Goal: Task Accomplishment & Management: Use online tool/utility

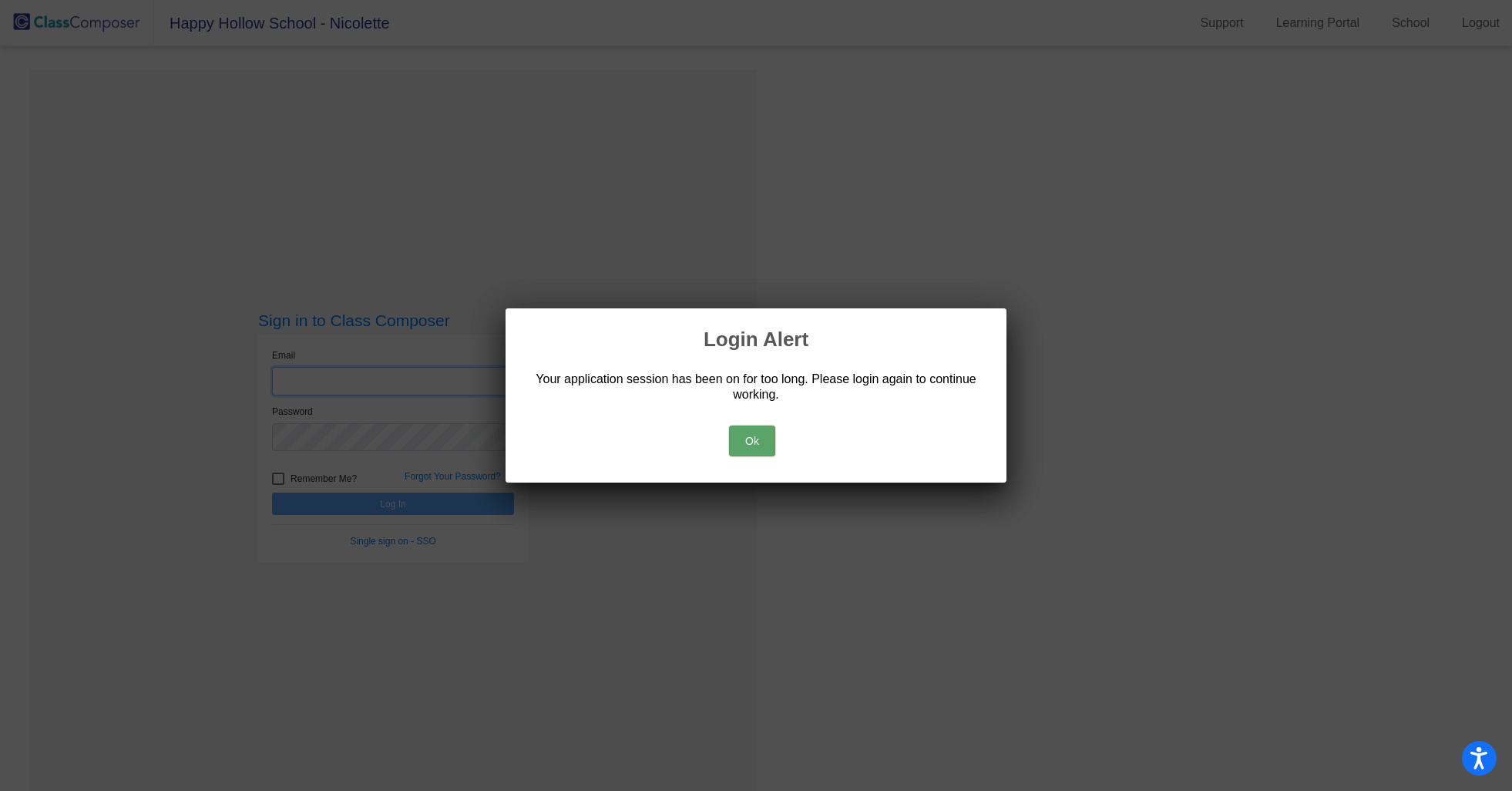
type input "Nicolette_Foundas@Waylandps.org"
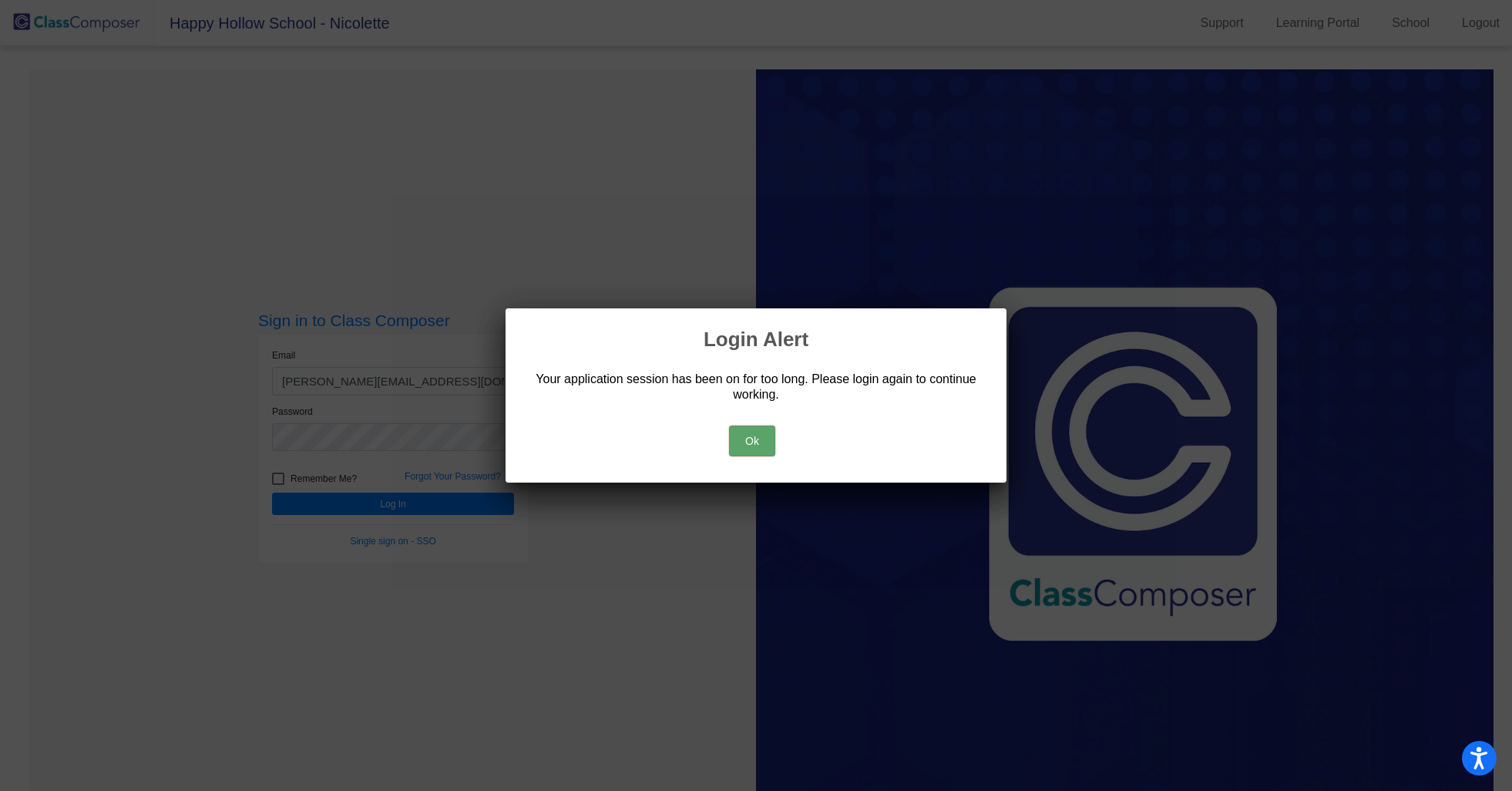
click at [755, 444] on button "Ok" at bounding box center [752, 440] width 46 height 31
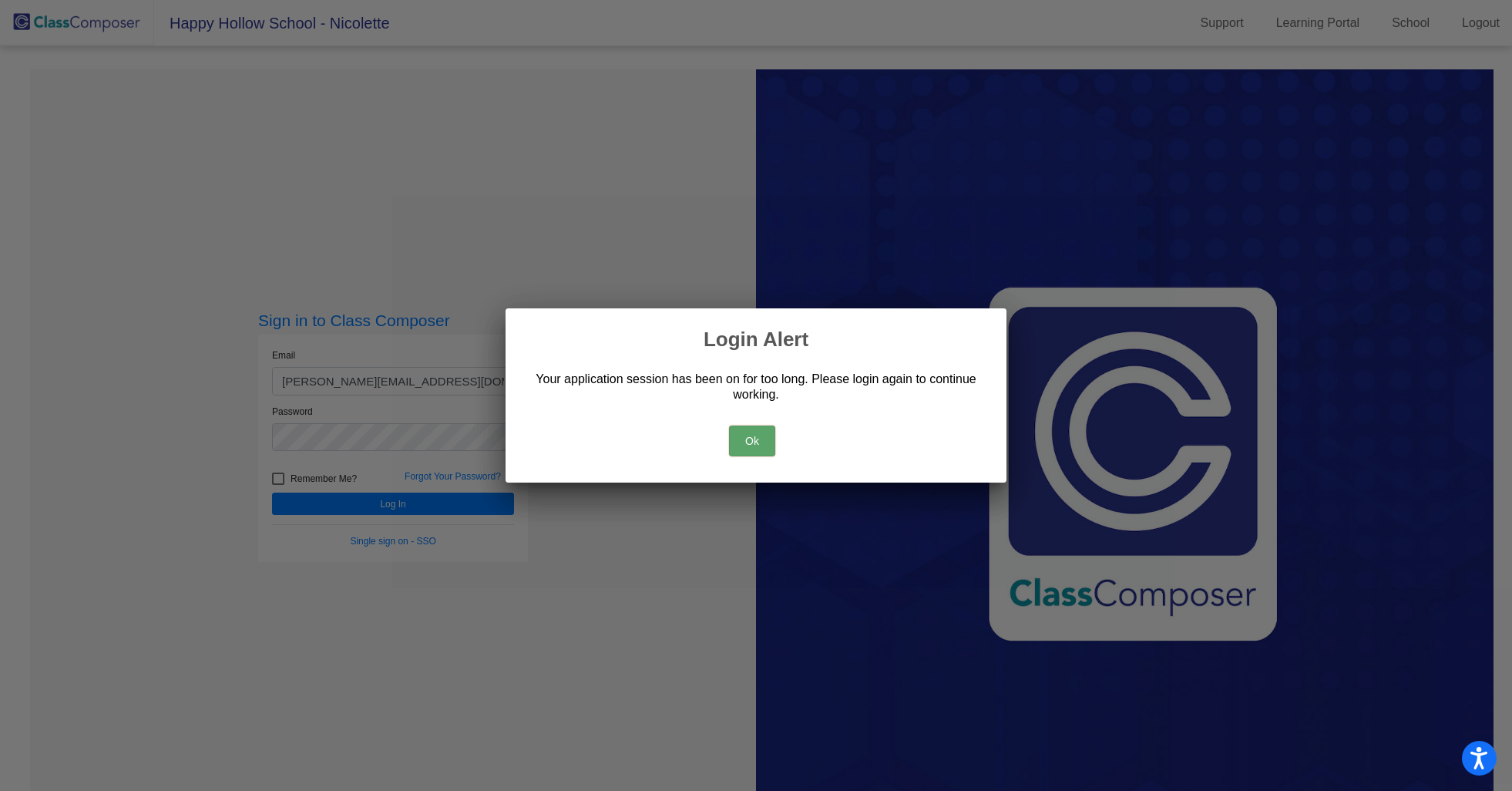
click at [757, 426] on button "Ok" at bounding box center [752, 440] width 46 height 31
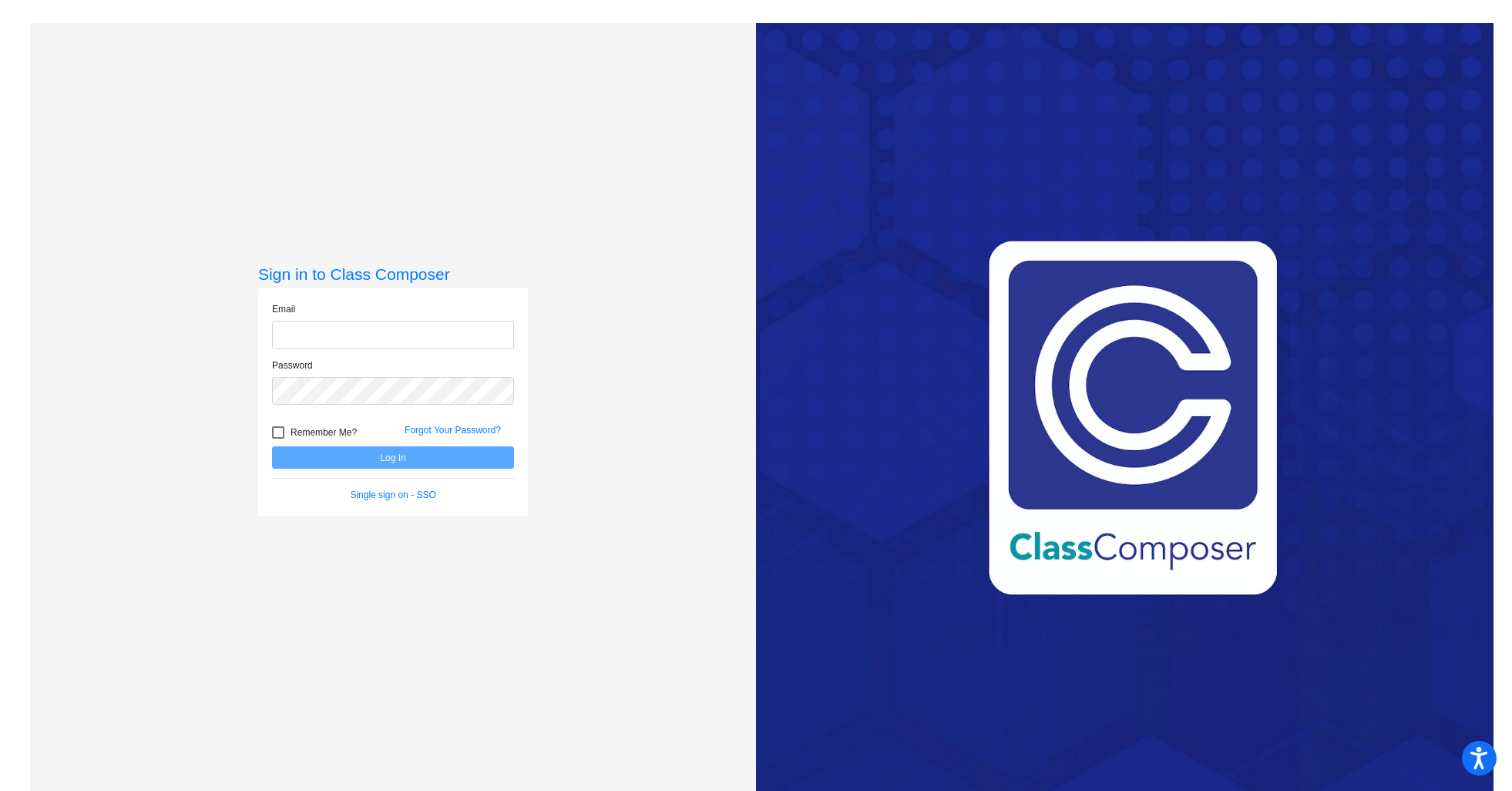
type input "Nicolette_Foundas@Waylandps.org"
click at [433, 468] on button "Log In" at bounding box center [393, 457] width 242 height 22
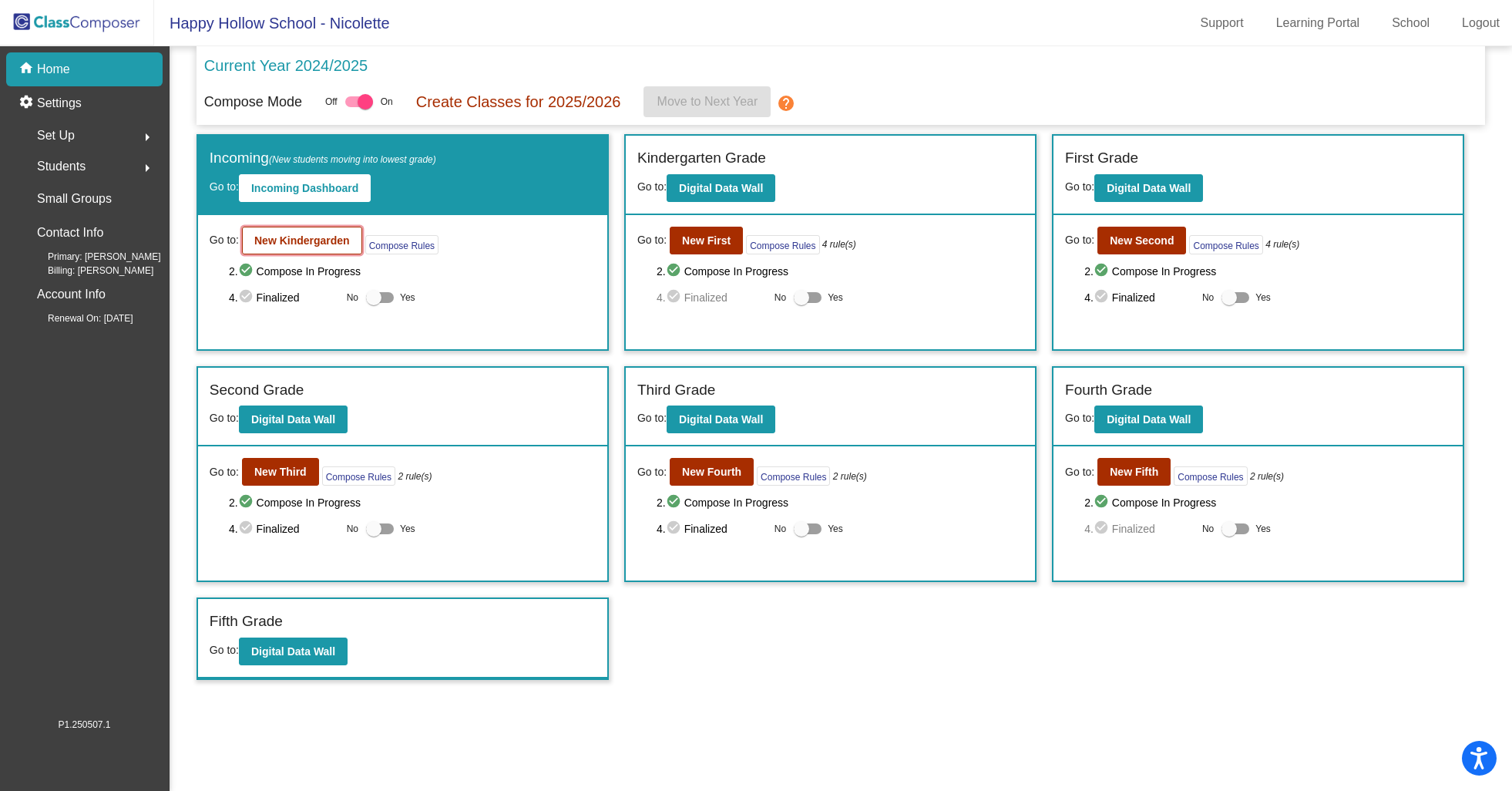
click at [321, 236] on b "New Kindergarden" at bounding box center [302, 240] width 96 height 12
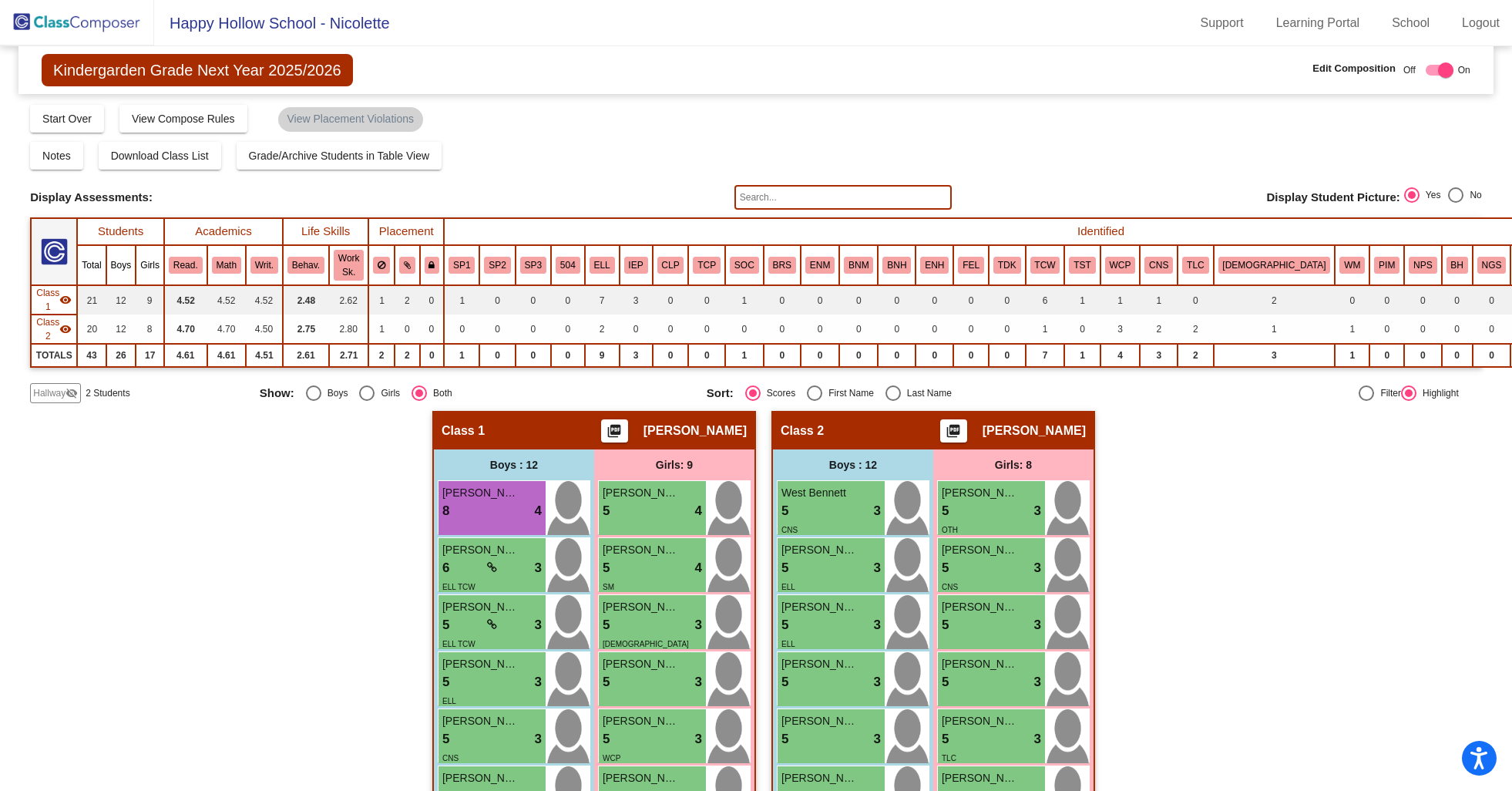
click at [89, 32] on img at bounding box center [77, 22] width 154 height 46
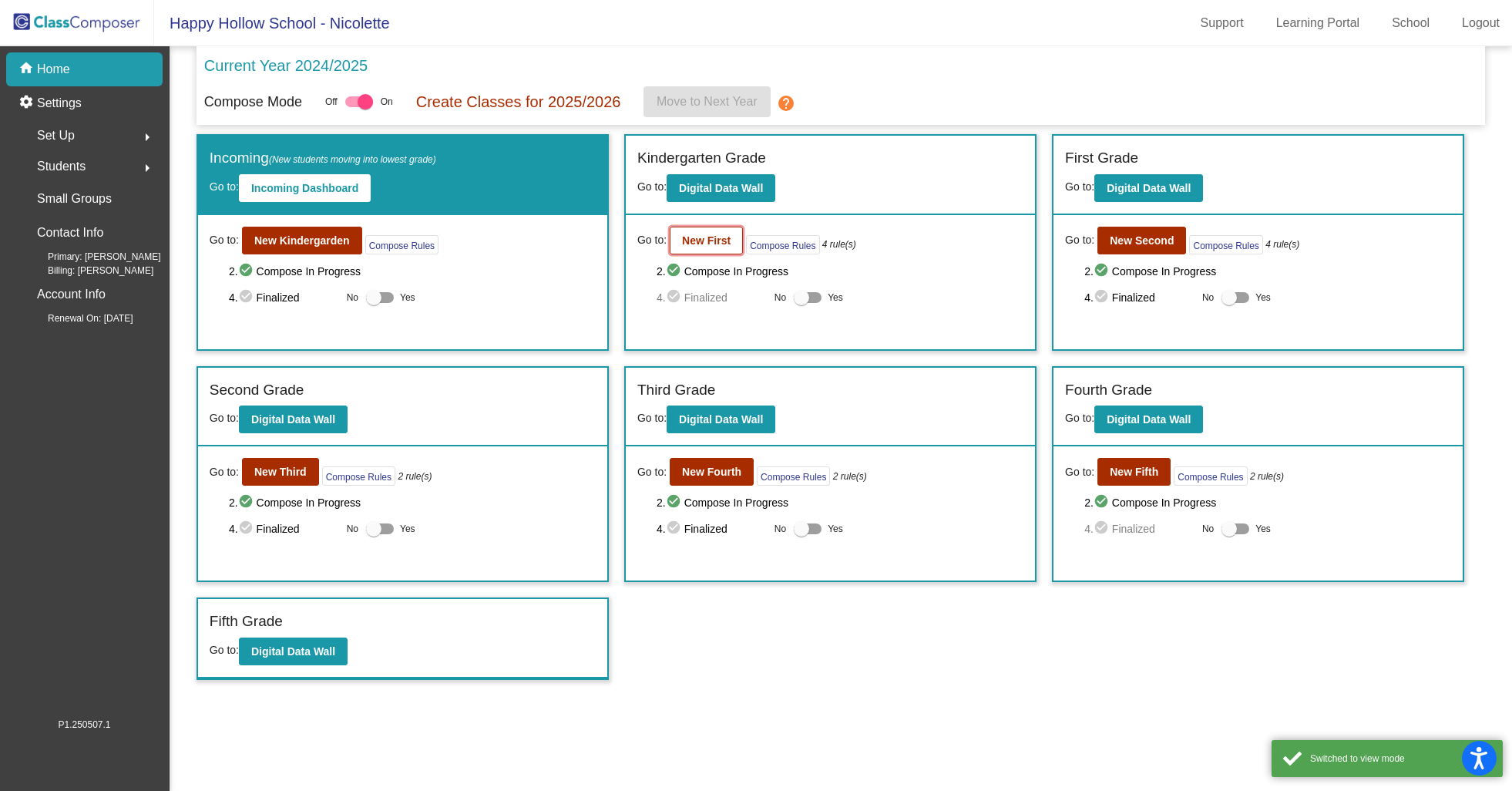
click at [710, 236] on b "New First" at bounding box center [707, 240] width 49 height 12
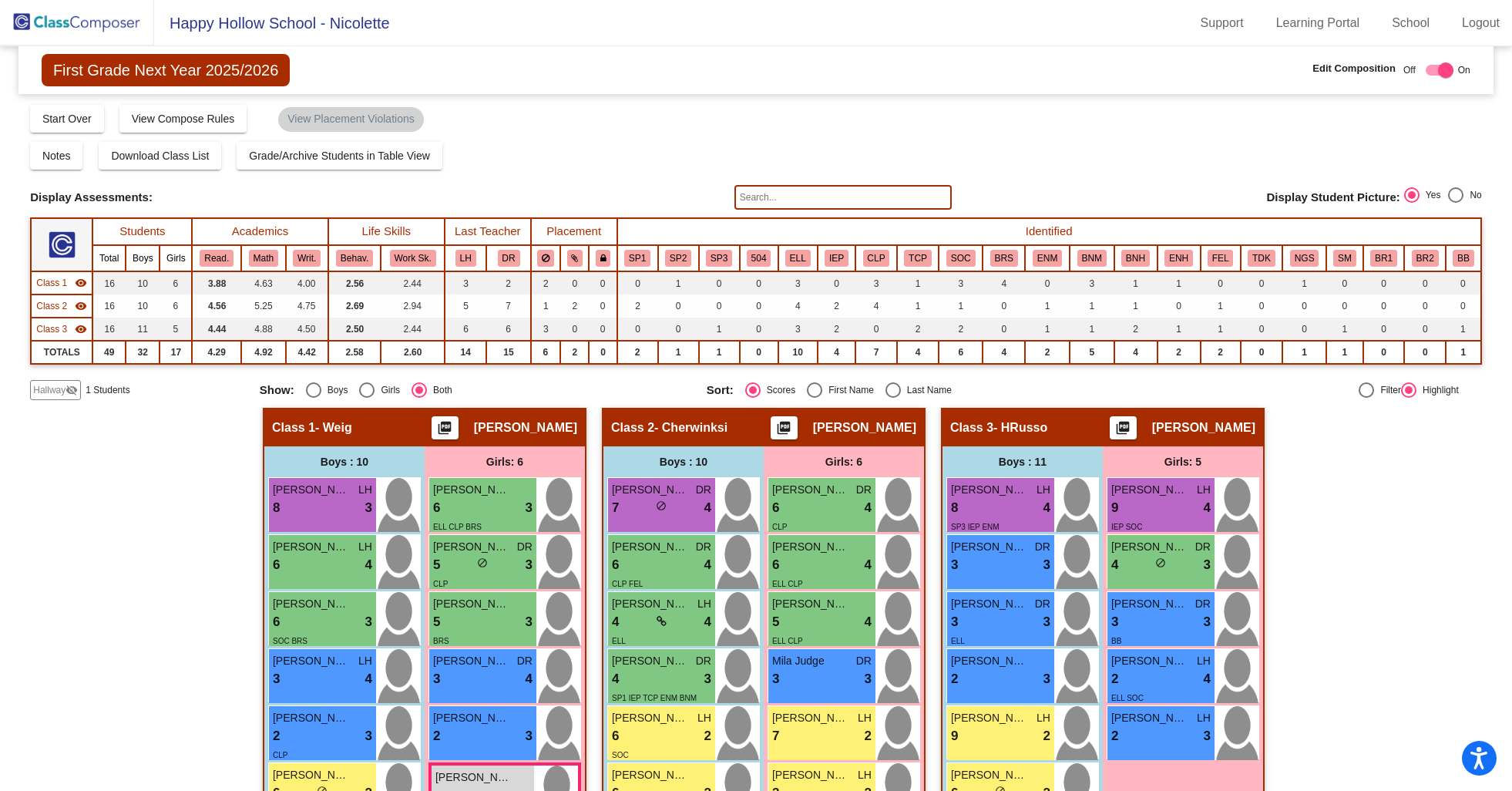
click at [55, 26] on img at bounding box center [77, 22] width 154 height 46
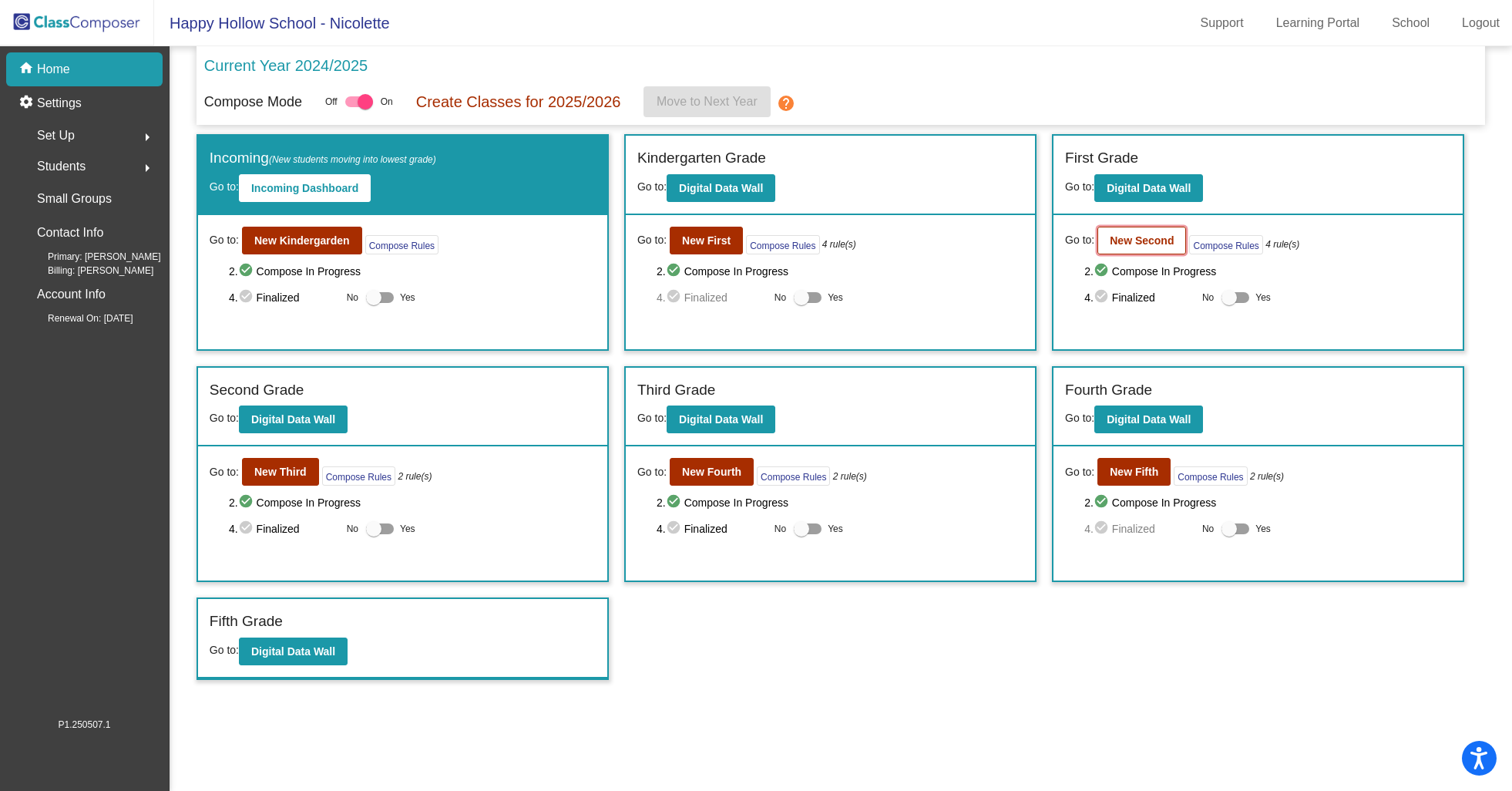
click at [1170, 235] on b "New Second" at bounding box center [1142, 240] width 64 height 12
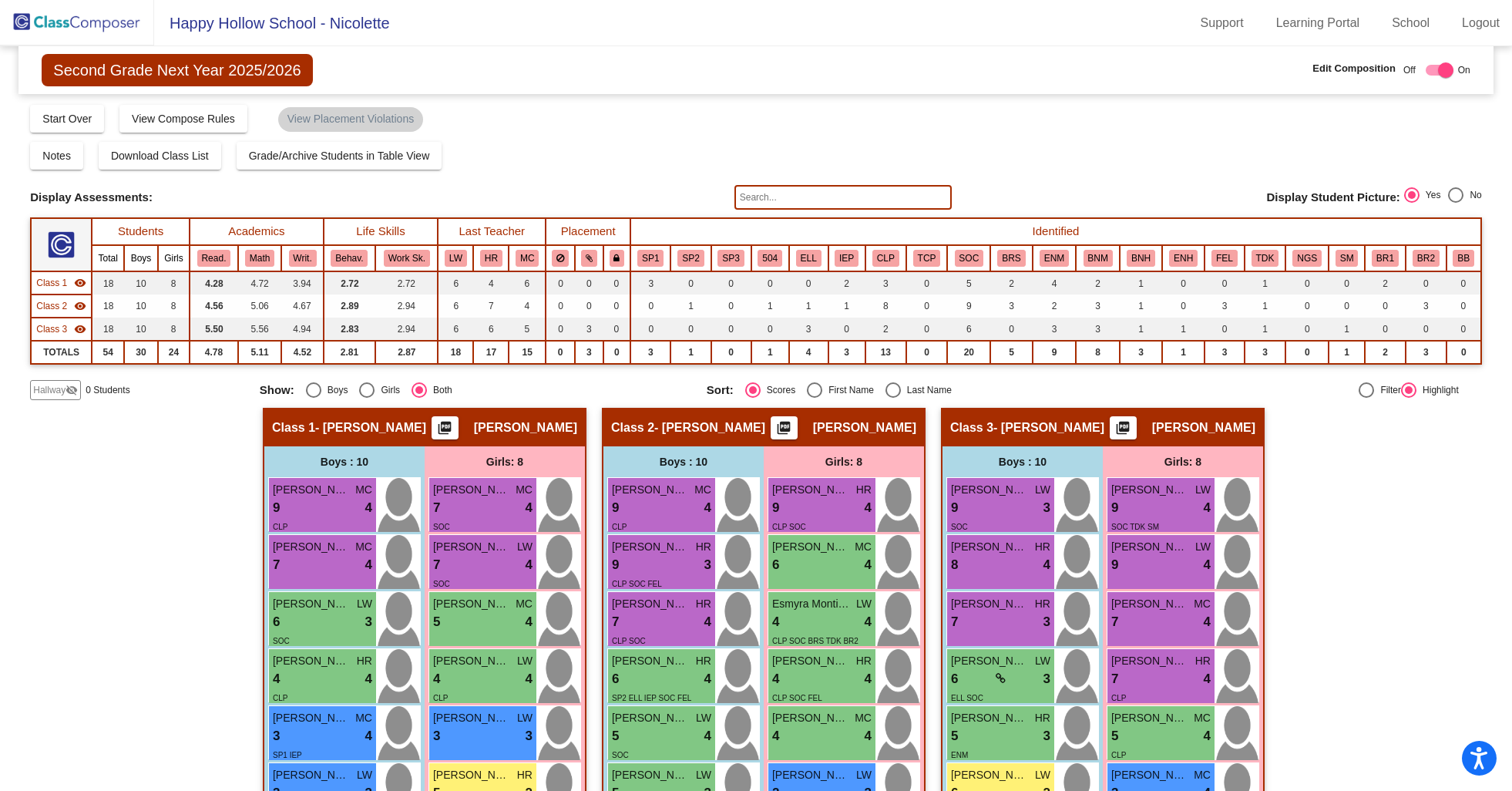
click at [57, 20] on img at bounding box center [77, 22] width 154 height 46
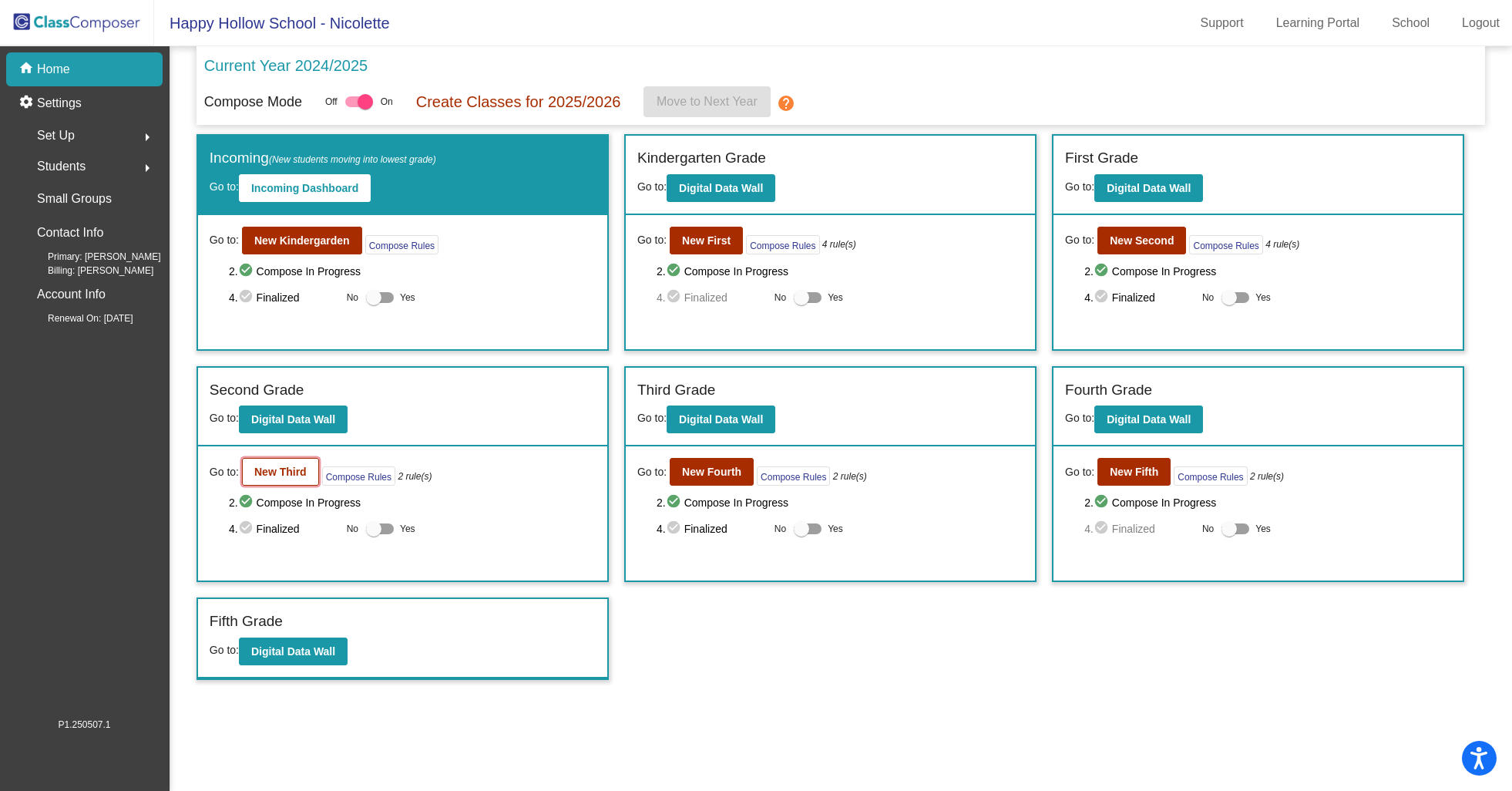
click at [287, 470] on b "New Third" at bounding box center [280, 471] width 52 height 12
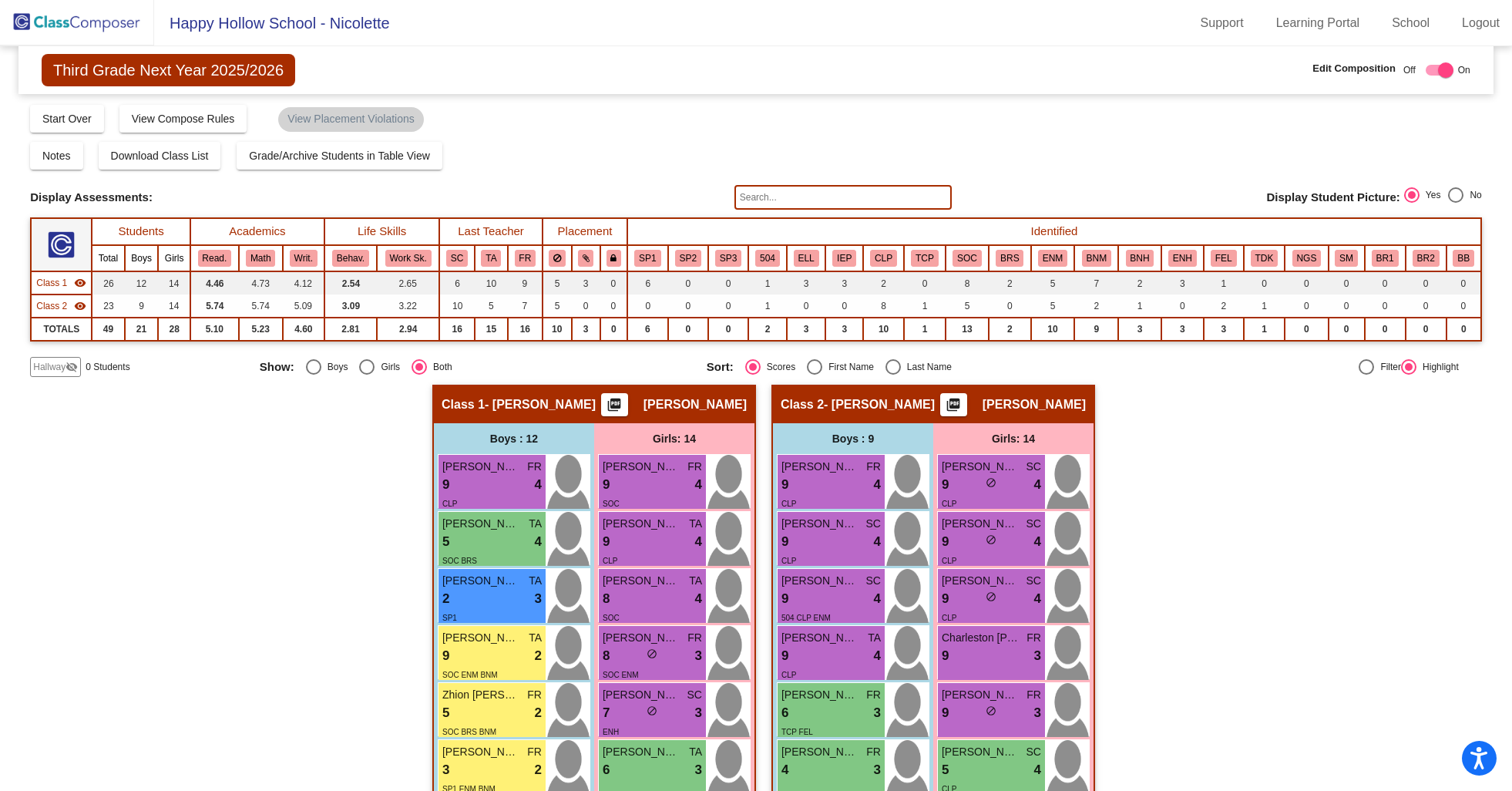
click at [46, 25] on img at bounding box center [77, 22] width 154 height 46
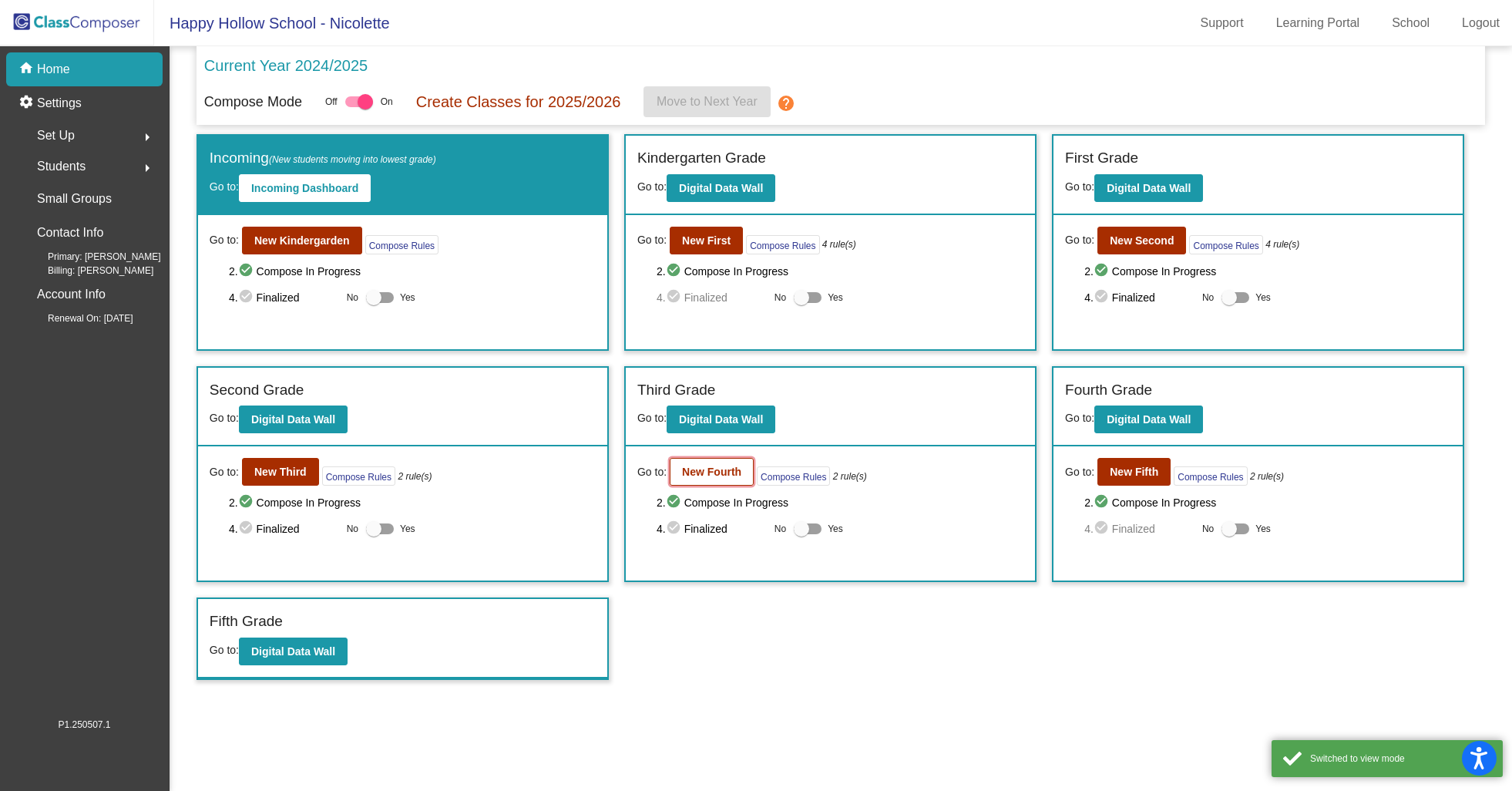
click at [722, 476] on button "New Fourth" at bounding box center [711, 471] width 84 height 28
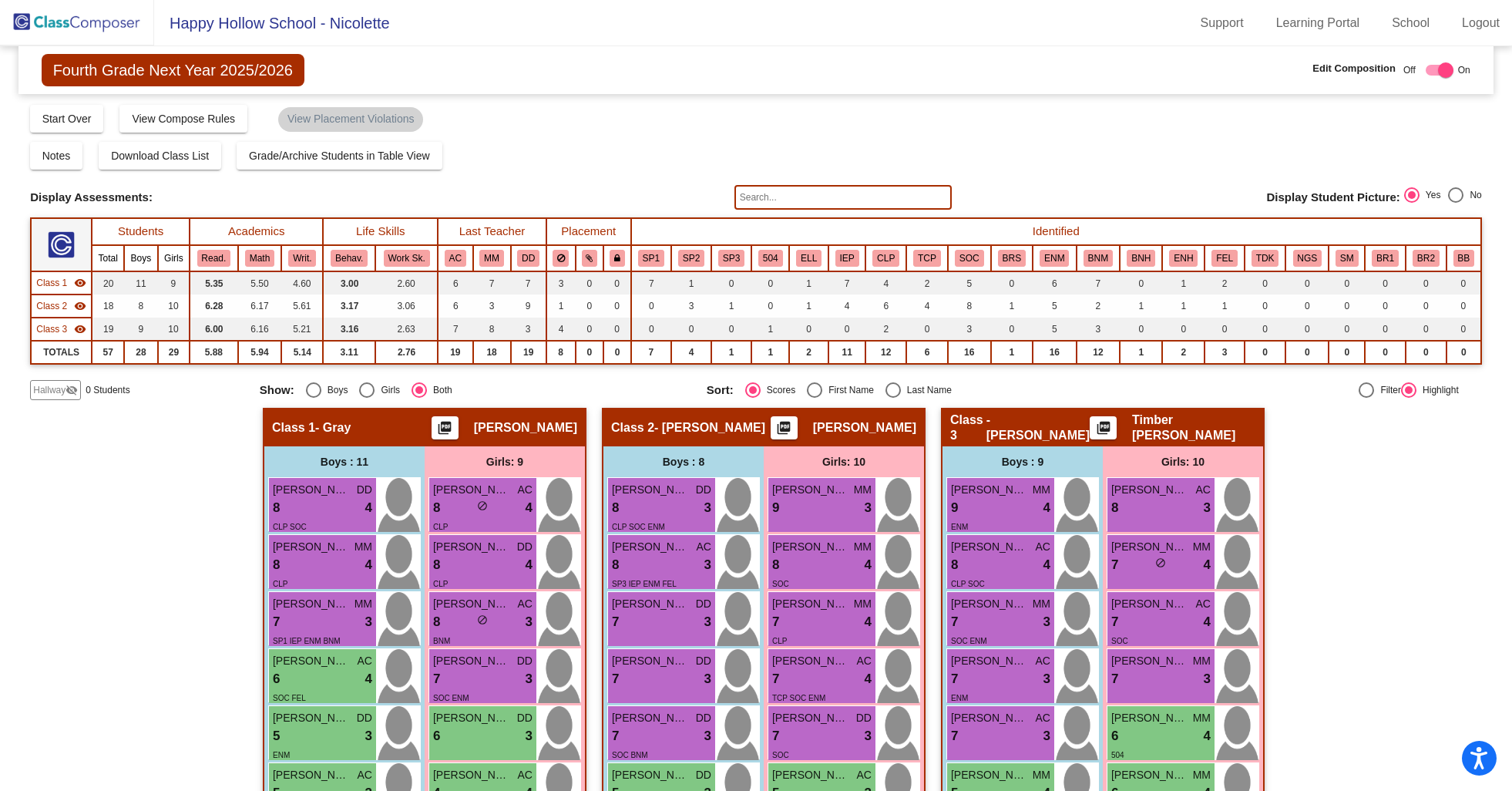
click at [107, 23] on img at bounding box center [77, 22] width 154 height 46
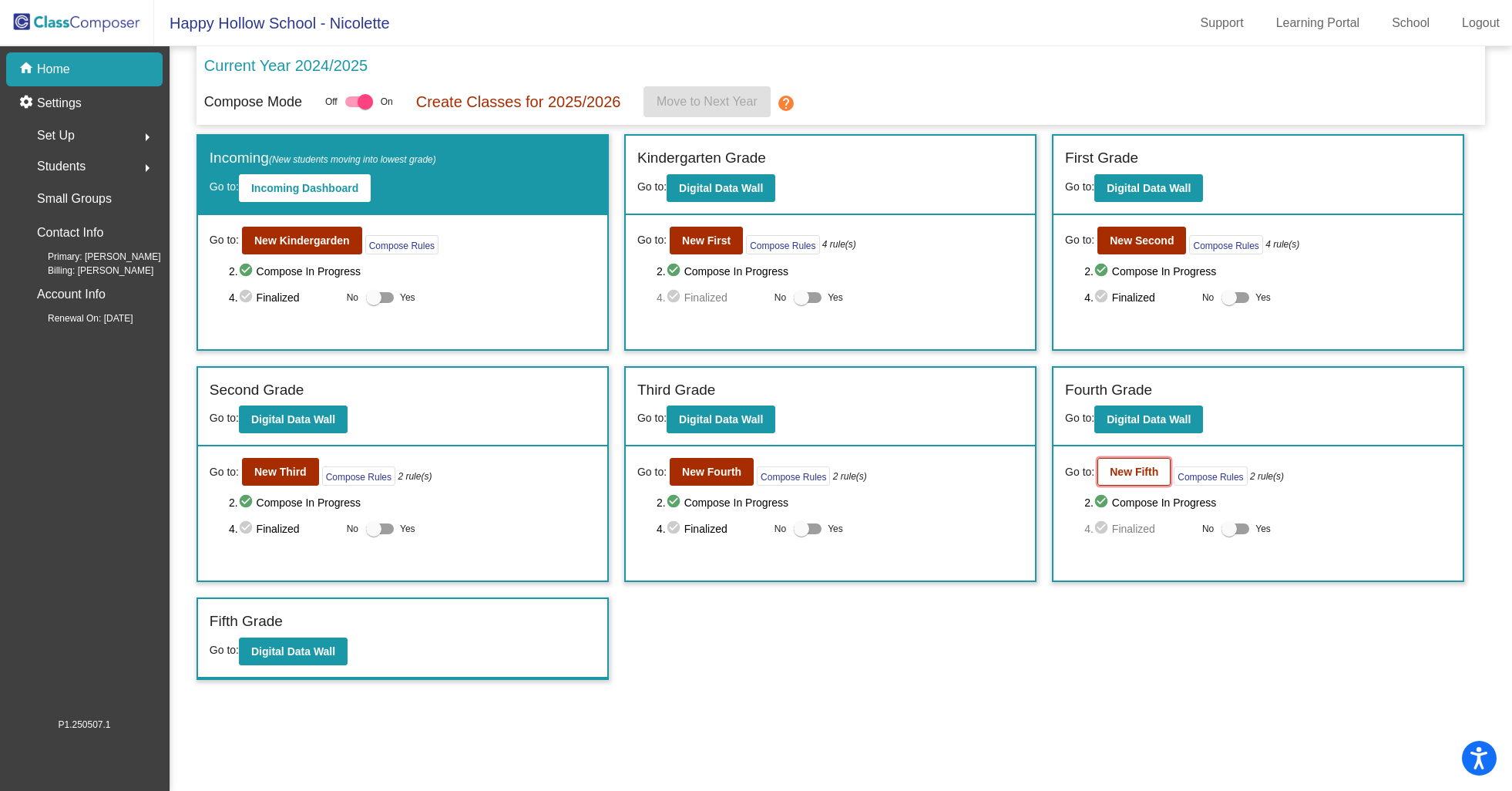
click at [1125, 473] on b "New Fifth" at bounding box center [1134, 471] width 49 height 12
